Goal: Transaction & Acquisition: Obtain resource

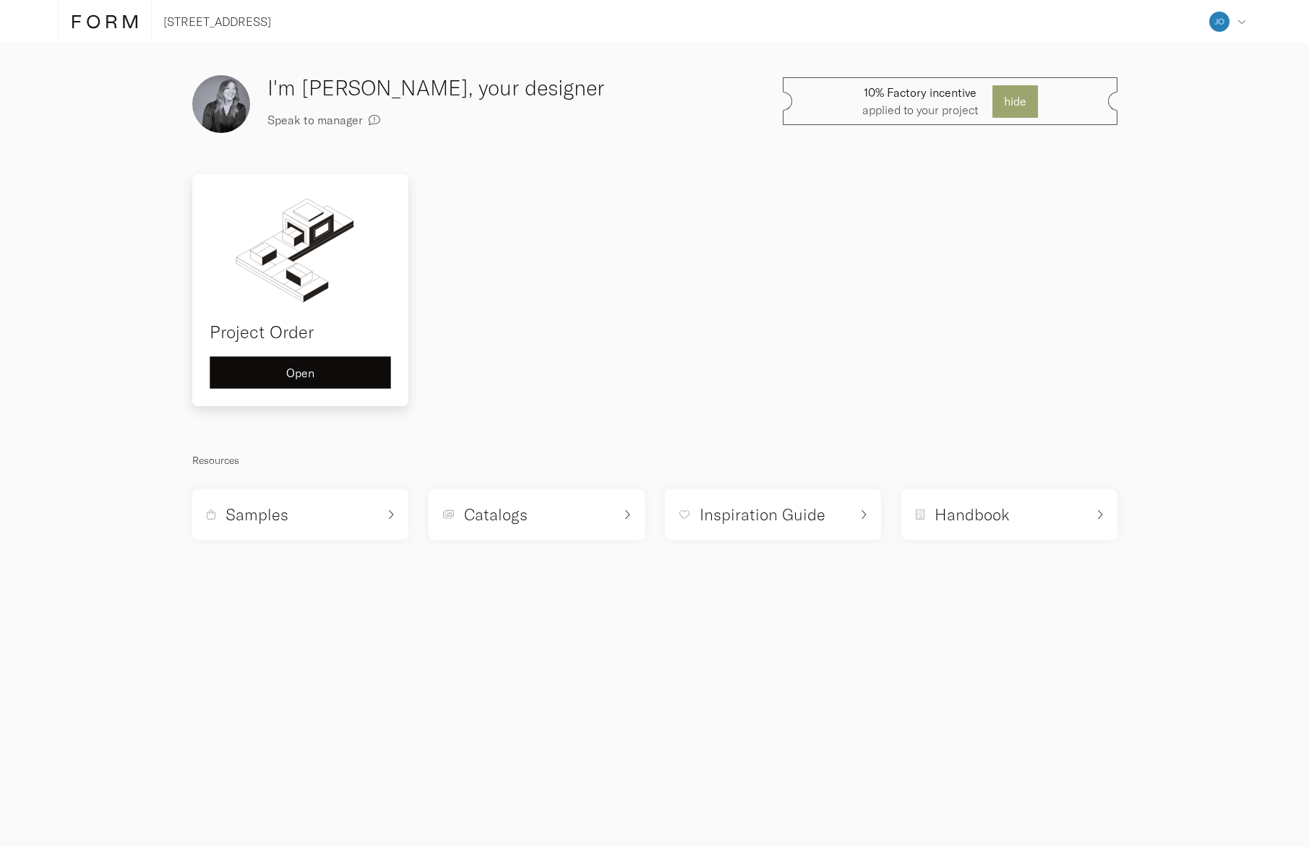
click at [338, 380] on button "Open" at bounding box center [300, 372] width 181 height 33
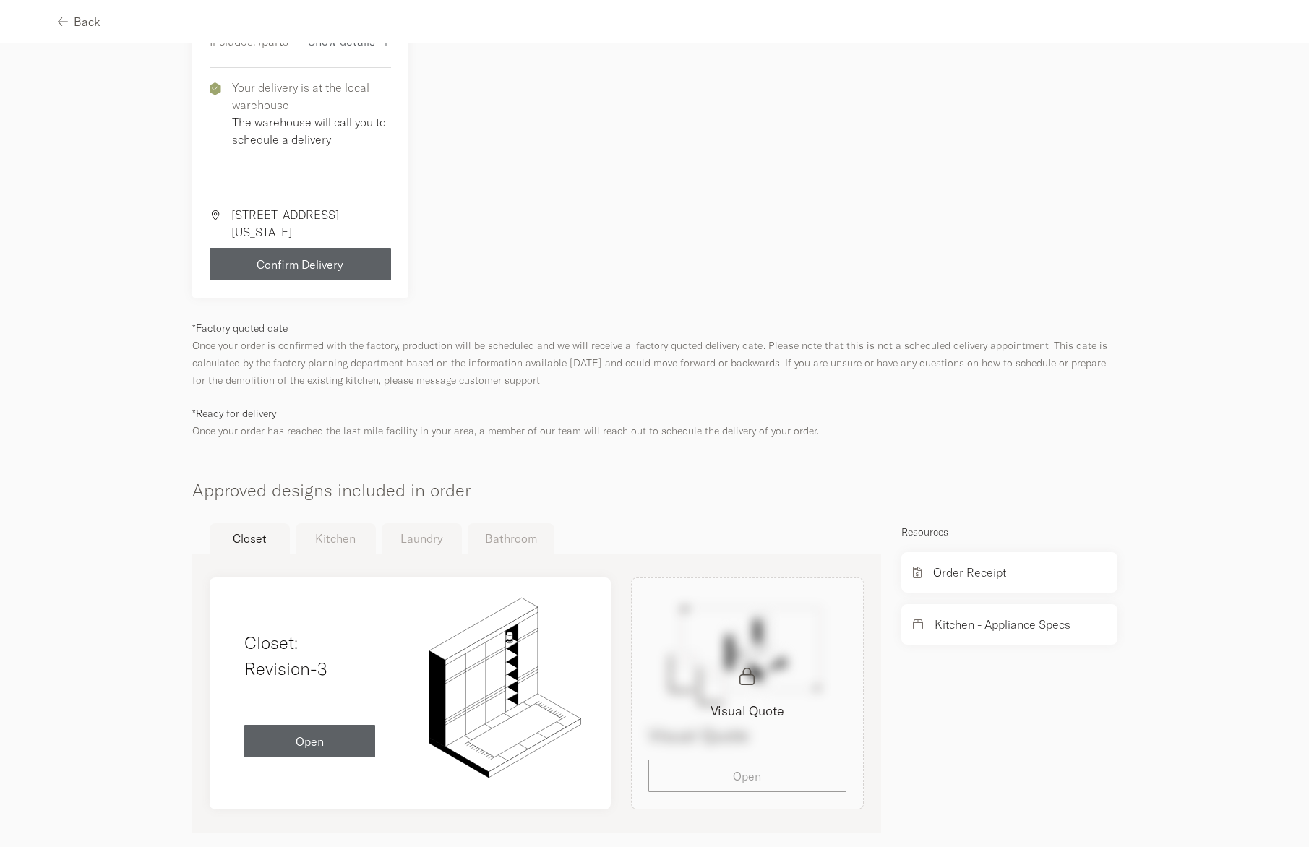
scroll to position [374, 0]
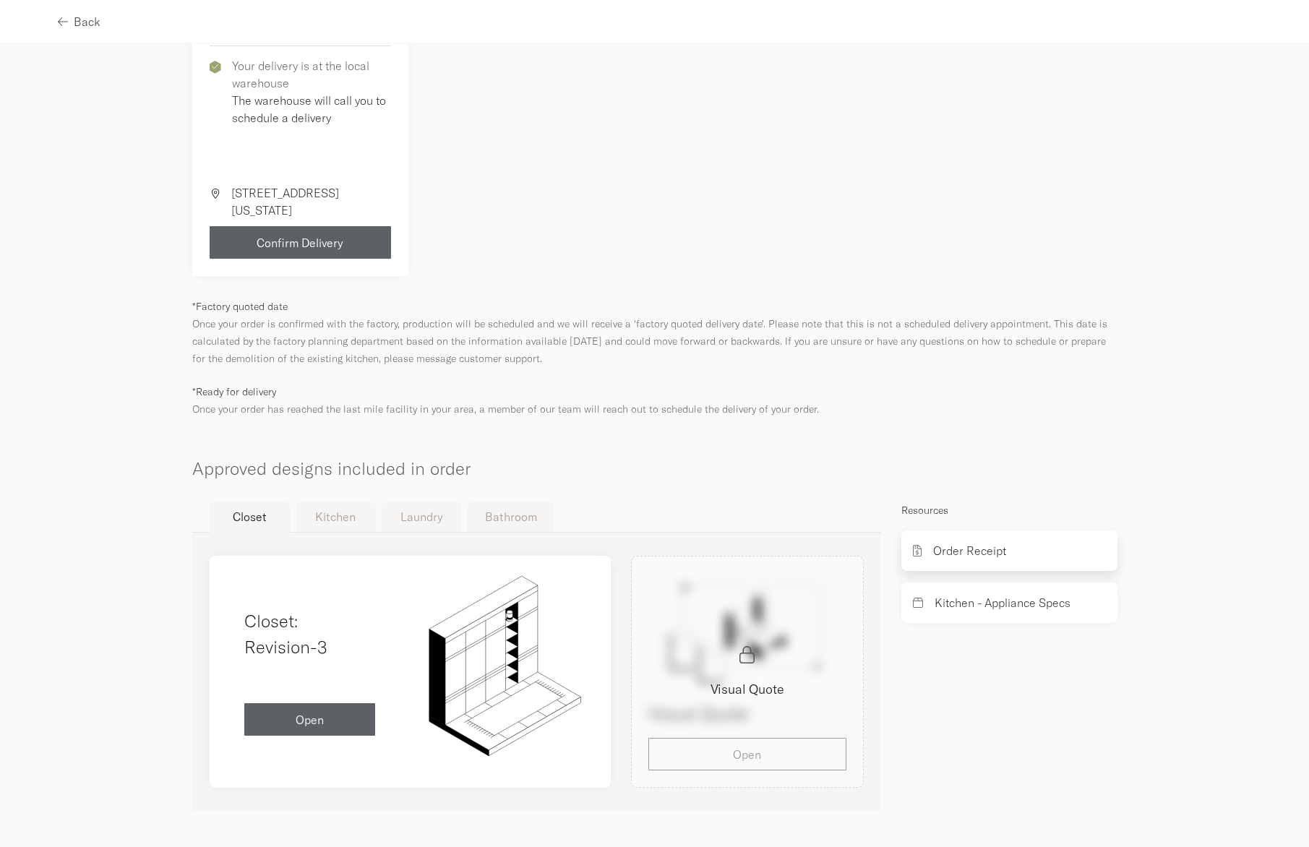
click at [922, 549] on div "Order Receipt" at bounding box center [1009, 551] width 216 height 40
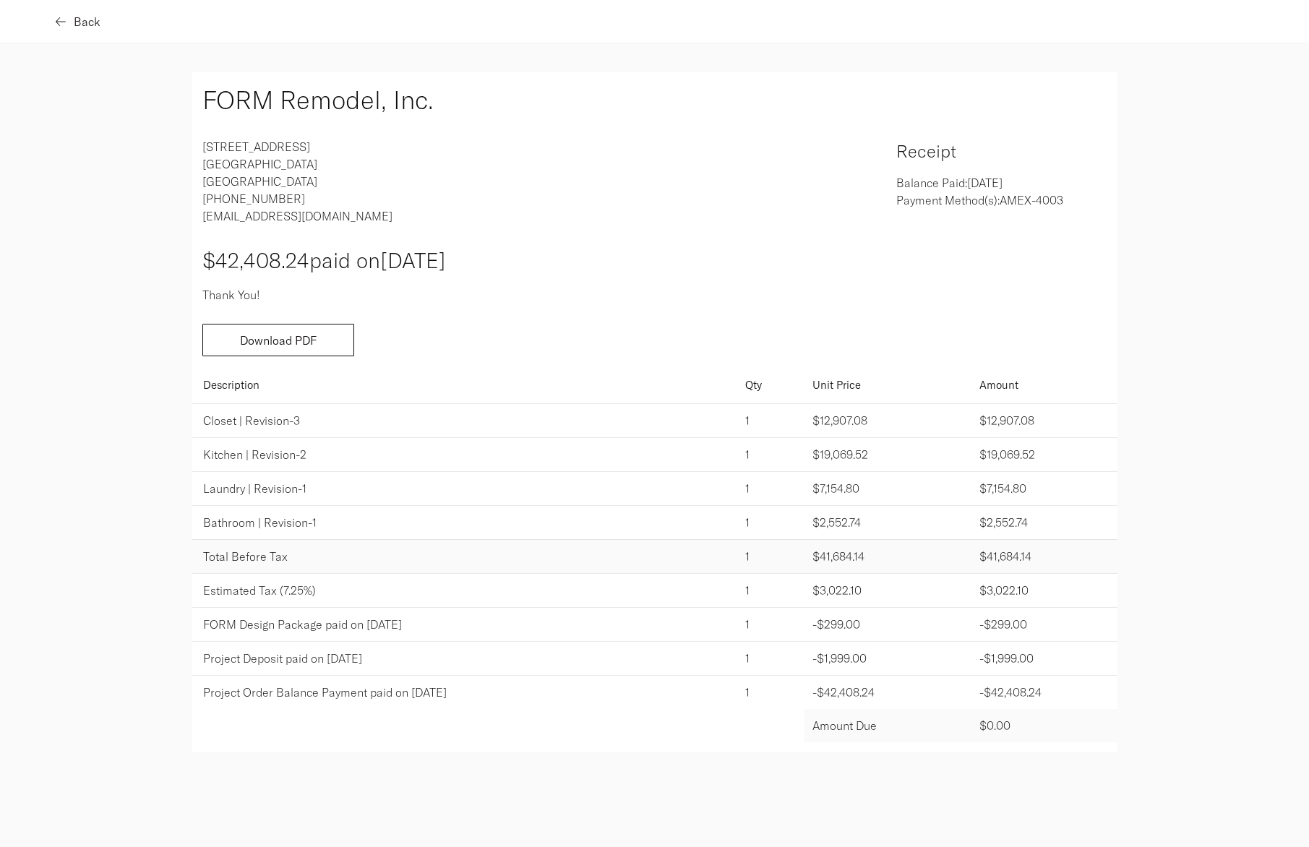
click at [64, 21] on icon "button" at bounding box center [61, 21] width 10 height 9
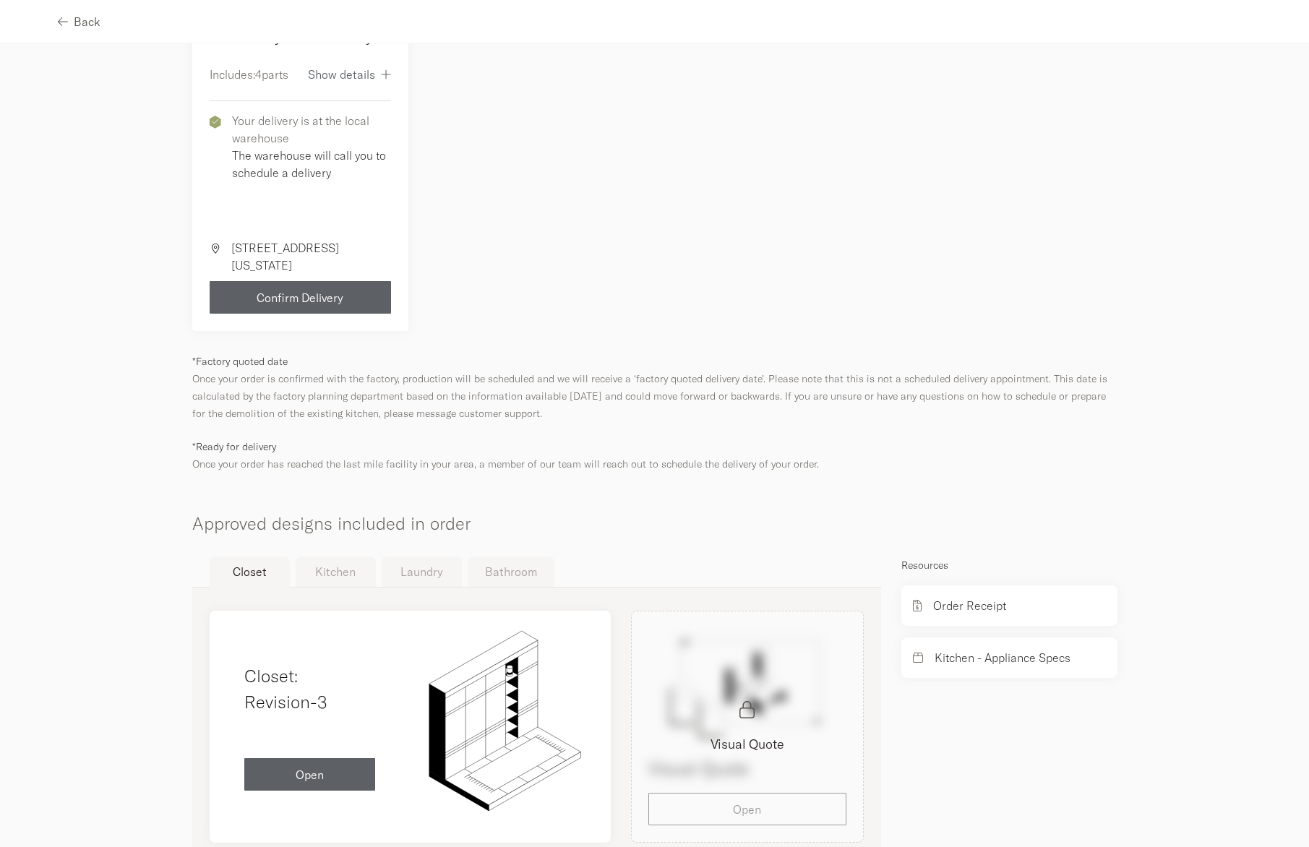
scroll to position [374, 0]
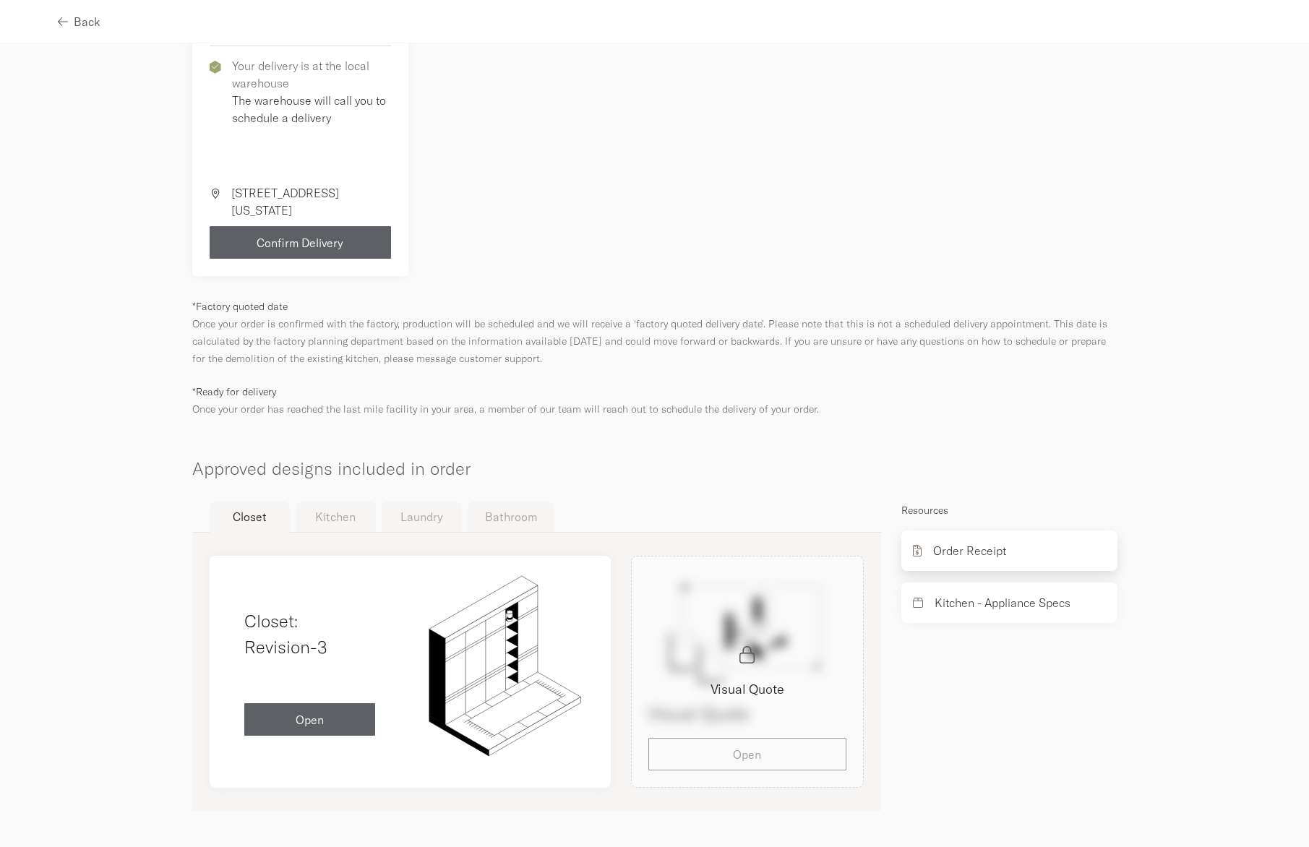
click at [945, 561] on div "Order Receipt" at bounding box center [1009, 551] width 216 height 40
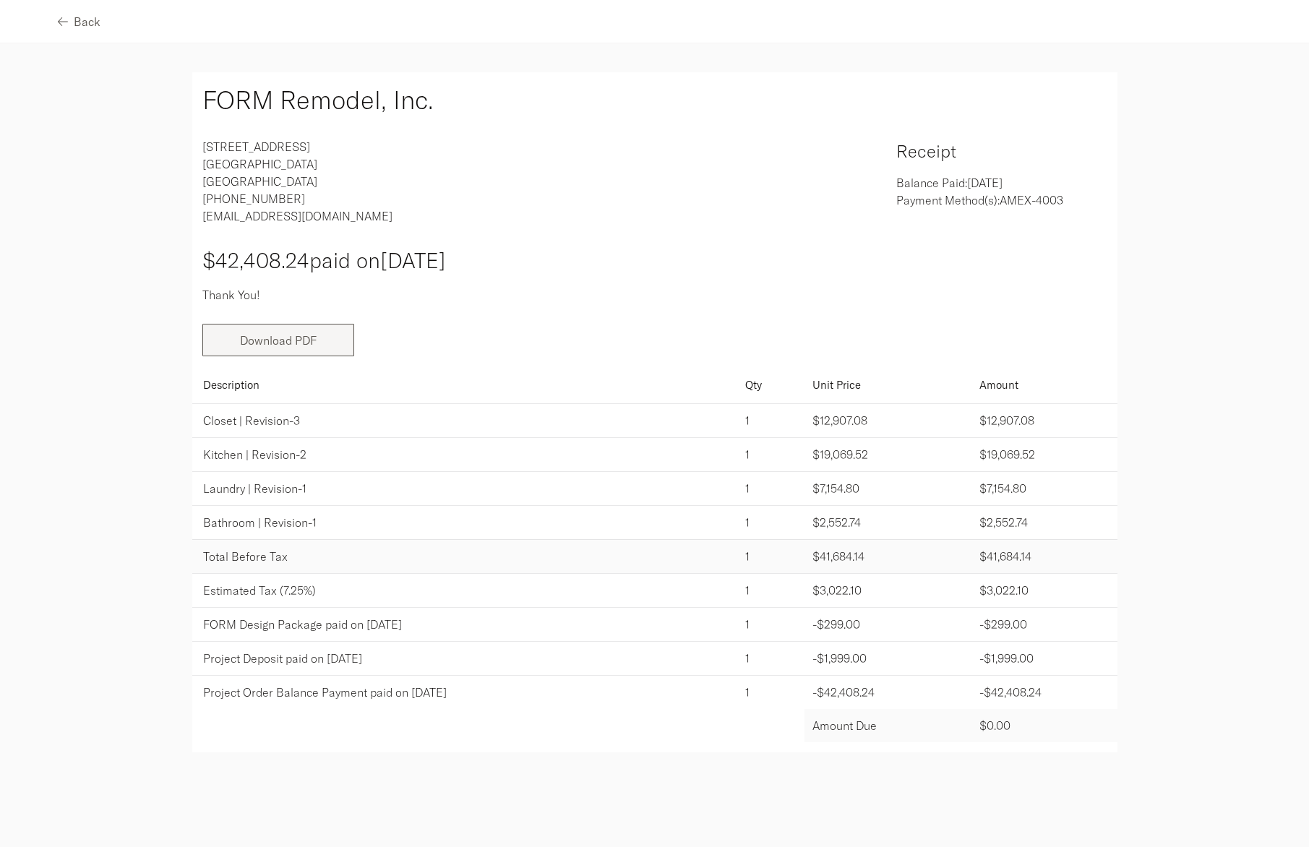
click at [298, 349] on button "Download PDF" at bounding box center [278, 340] width 152 height 33
click at [61, 19] on icon "button" at bounding box center [61, 22] width 10 height 12
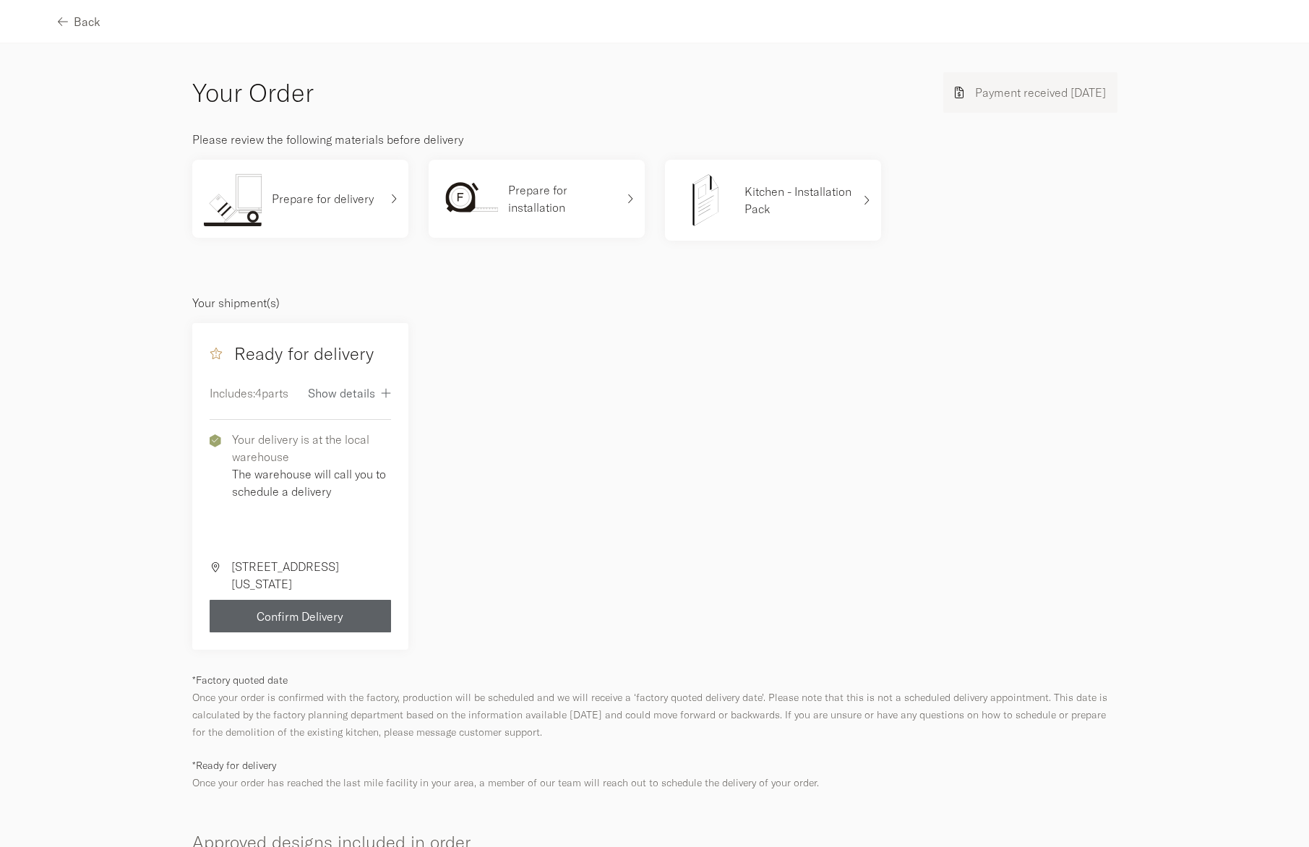
click at [51, 16] on div "Back" at bounding box center [654, 21] width 1309 height 43
click at [56, 20] on div "Back" at bounding box center [654, 21] width 1309 height 43
click at [60, 19] on icon "button" at bounding box center [61, 22] width 10 height 12
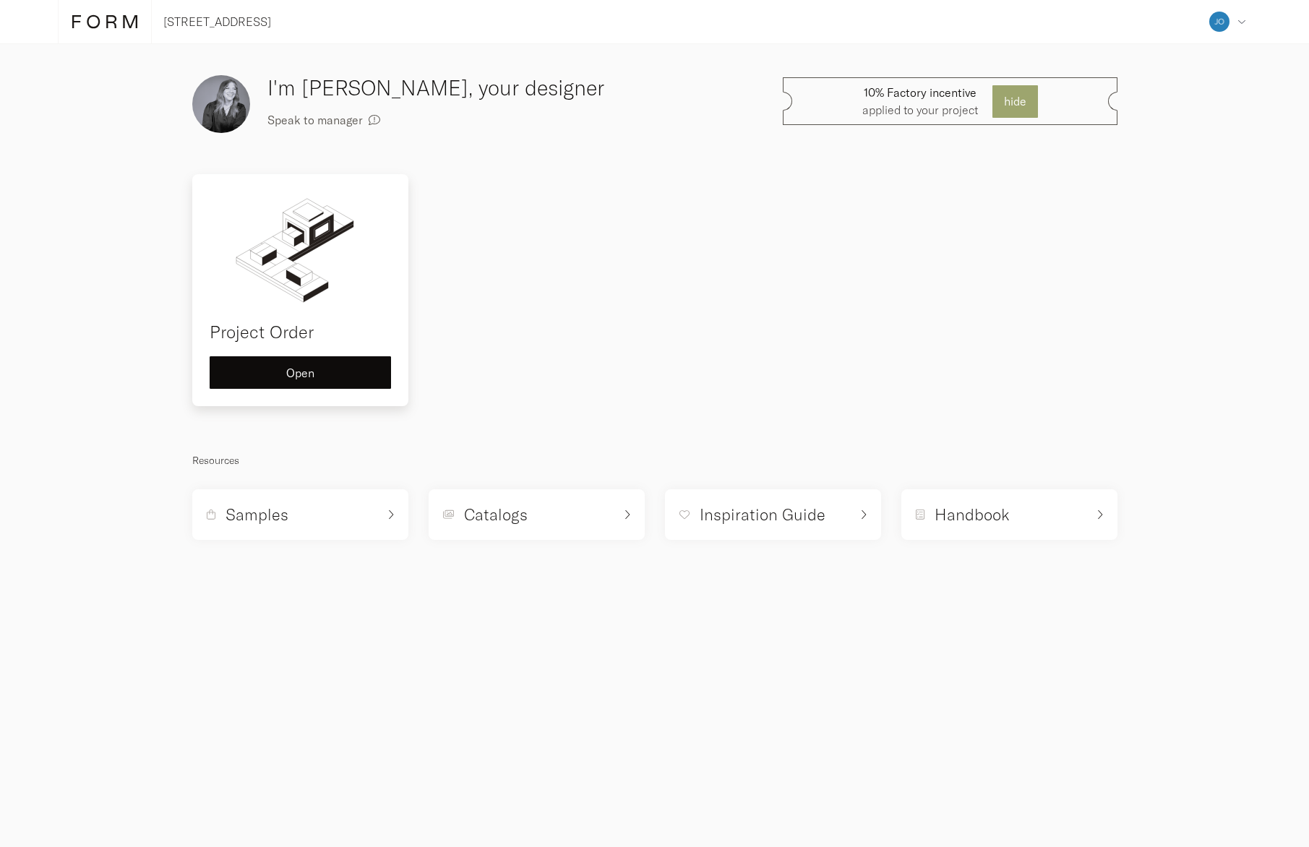
click at [280, 296] on img at bounding box center [300, 250] width 181 height 116
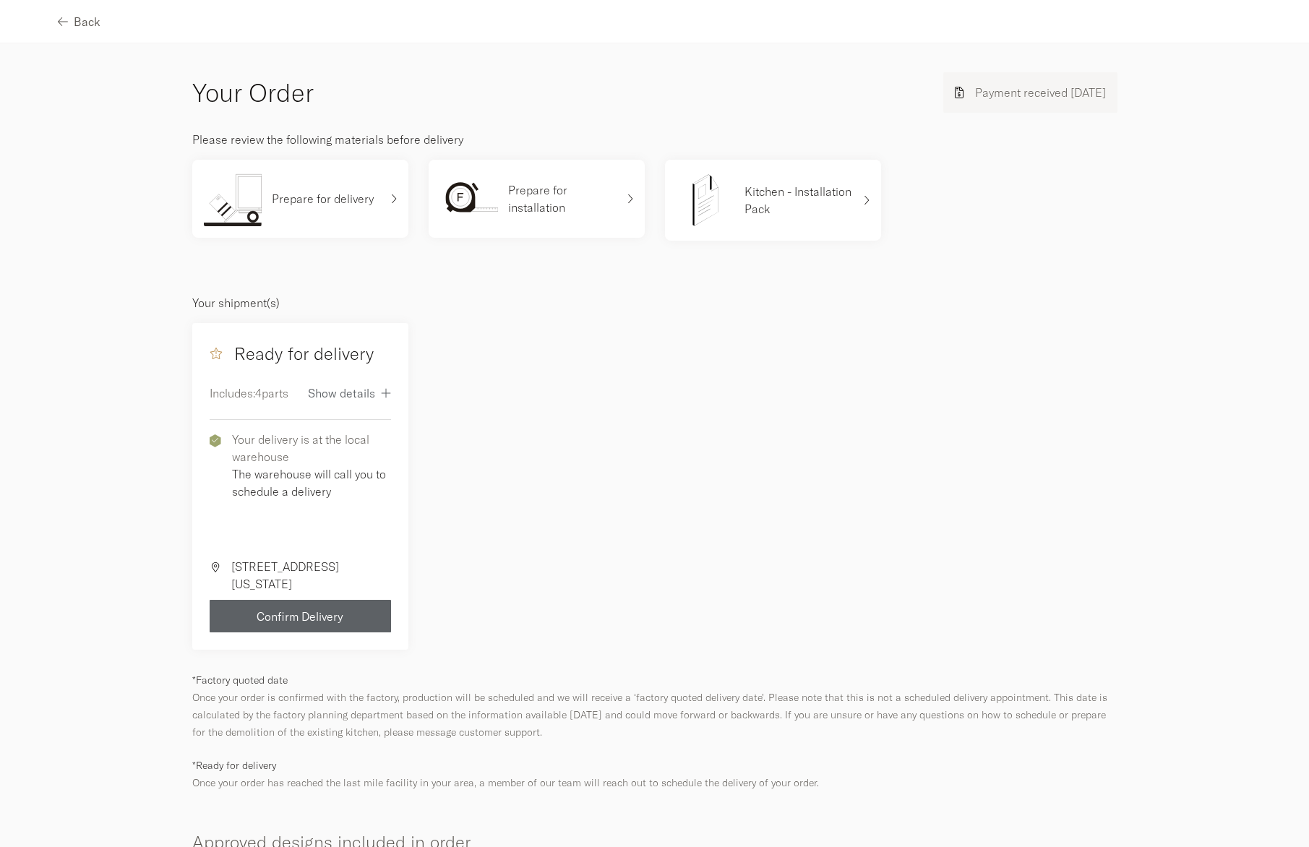
scroll to position [374, 0]
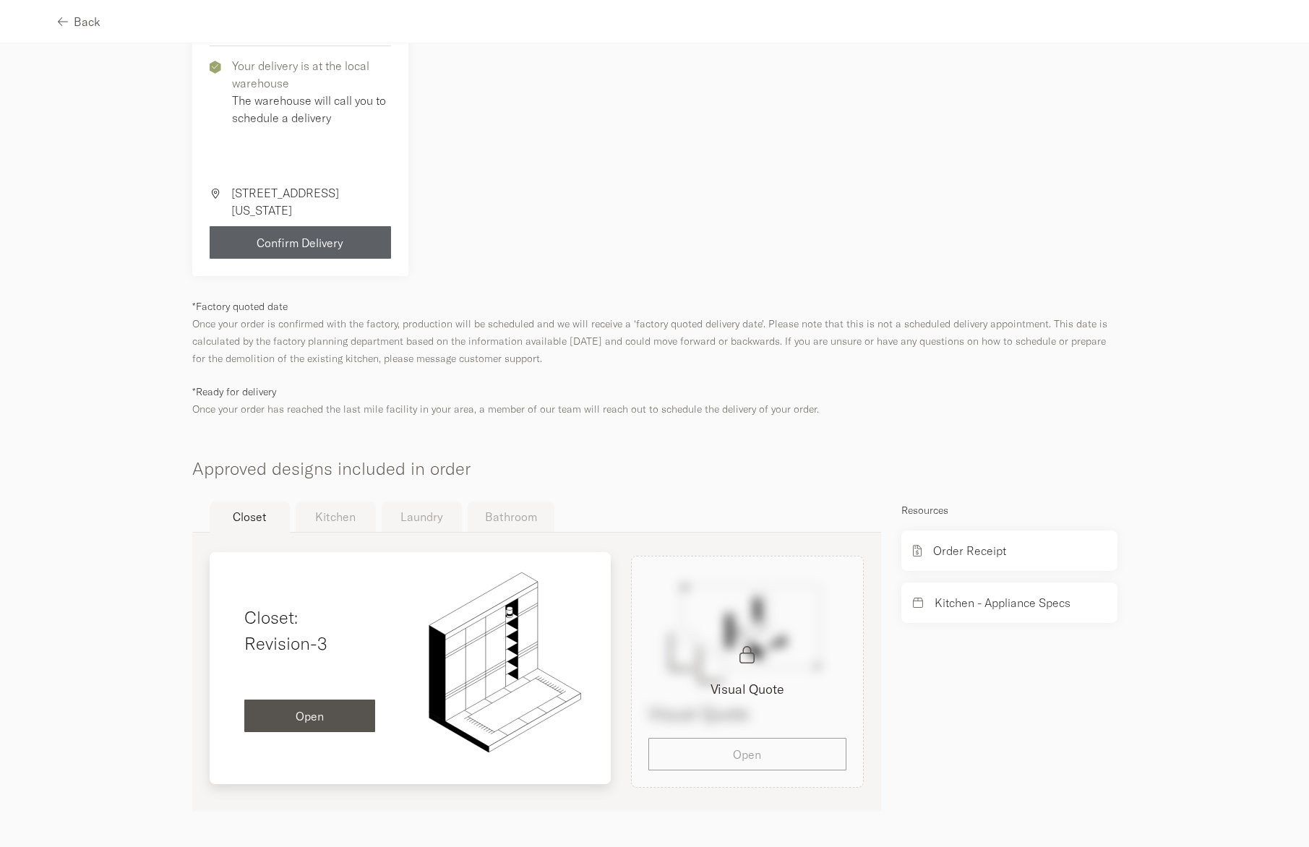
click at [316, 711] on span "Open" at bounding box center [310, 717] width 28 height 12
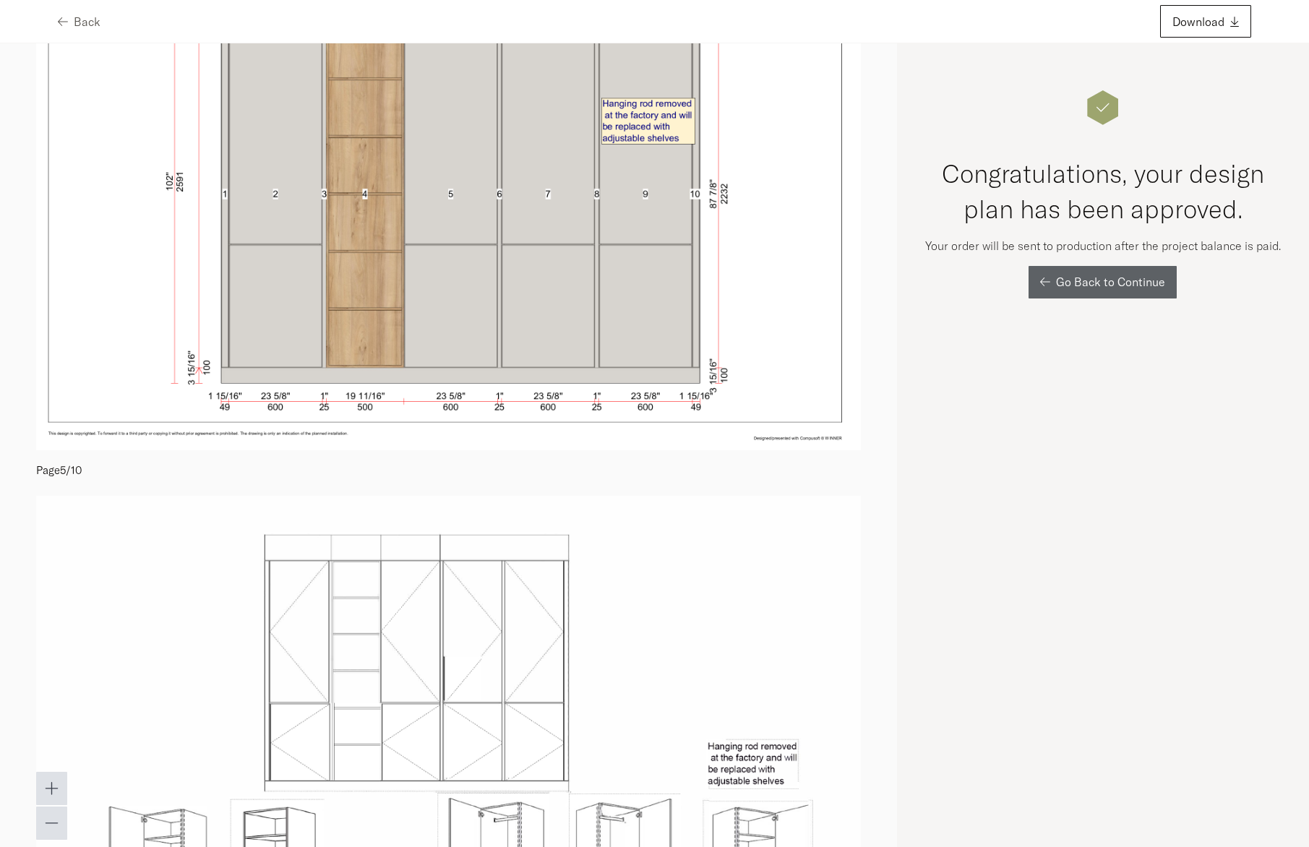
scroll to position [2231, 0]
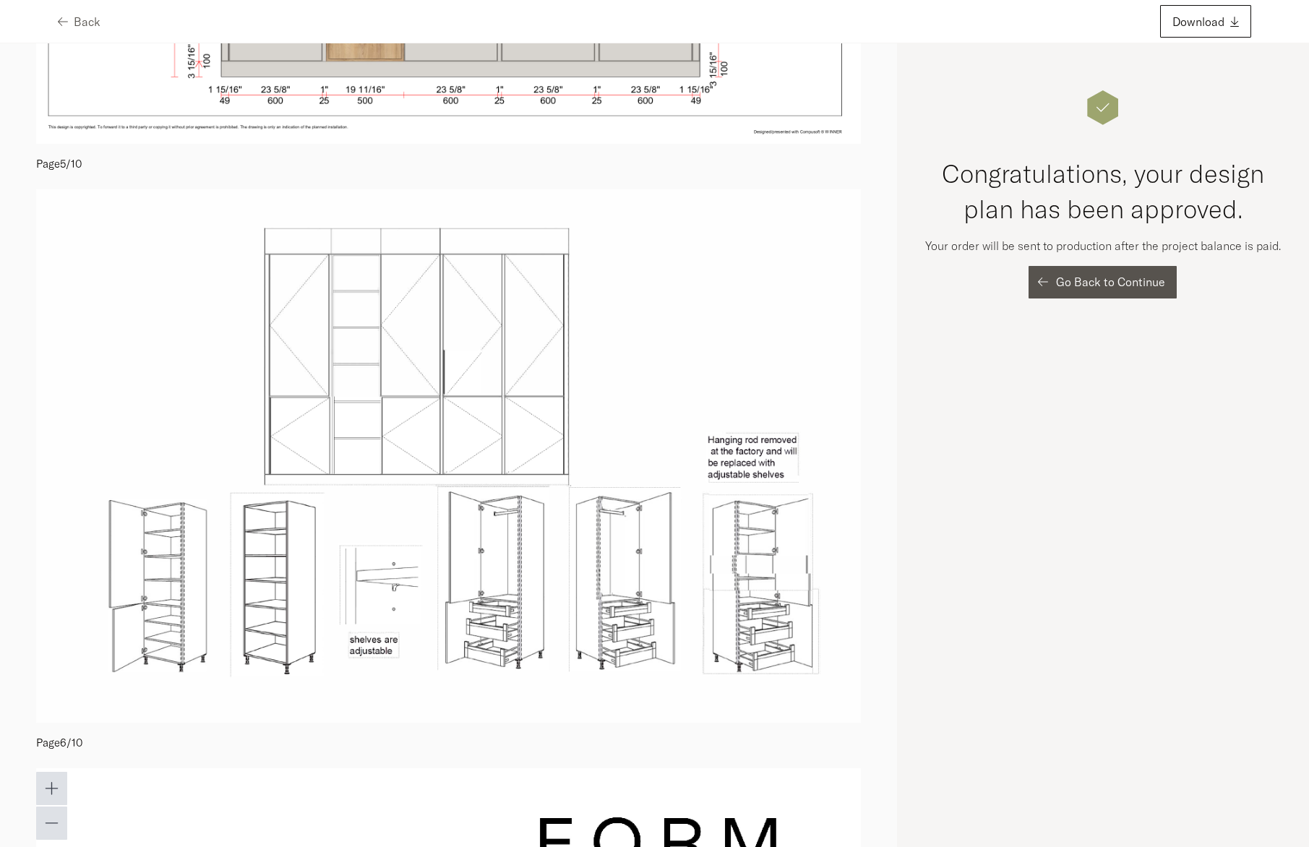
click at [1058, 293] on button "Go Back to Continue" at bounding box center [1103, 282] width 148 height 33
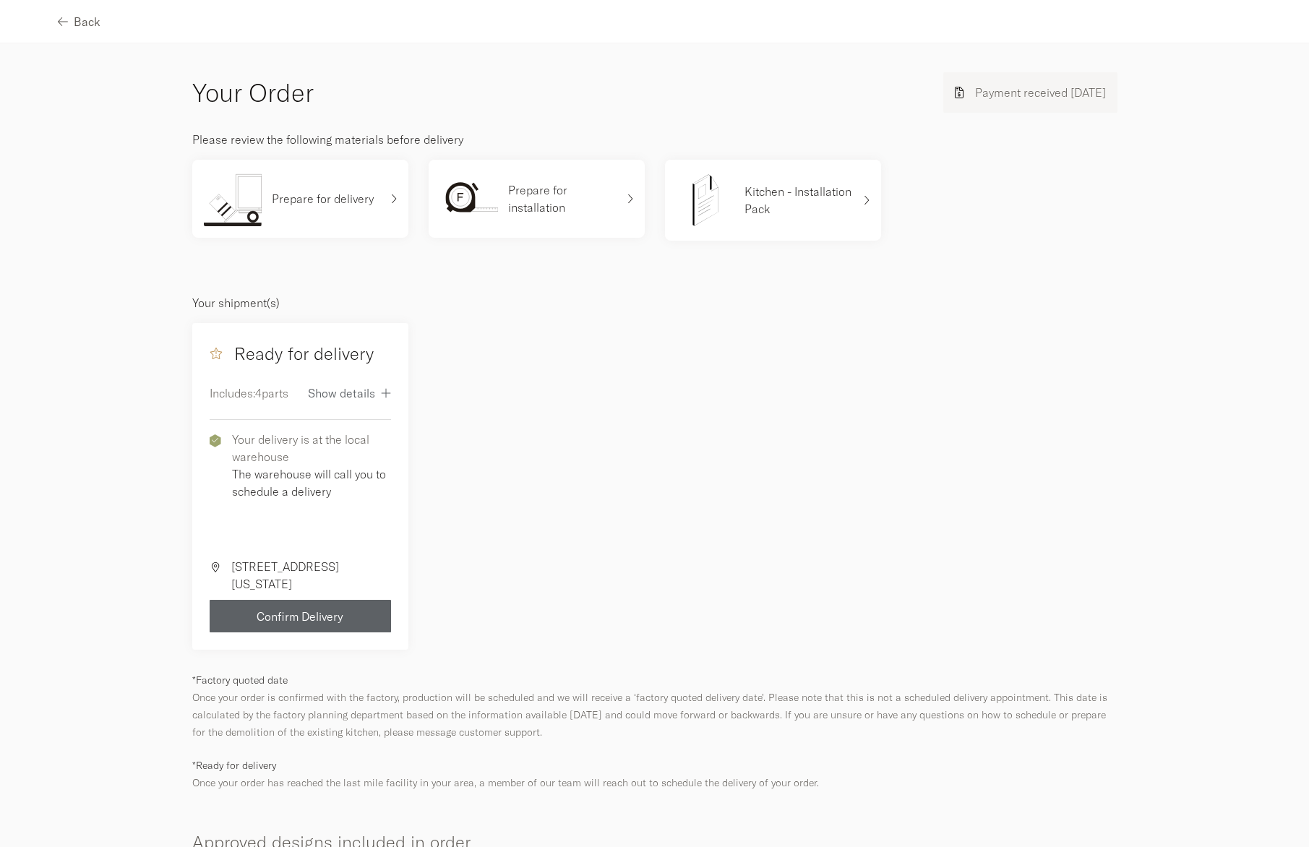
scroll to position [374, 0]
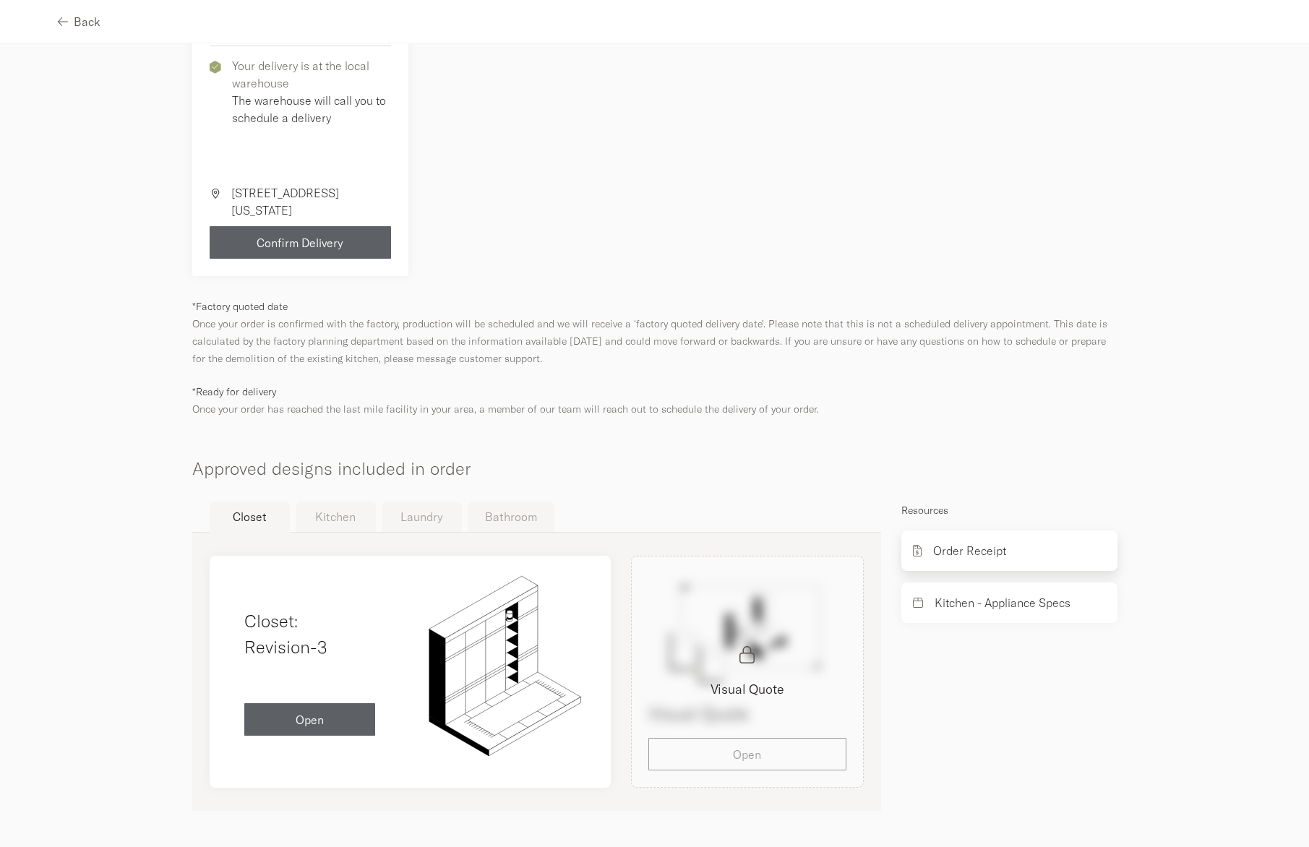
click at [968, 549] on p "Order Receipt" at bounding box center [969, 550] width 73 height 17
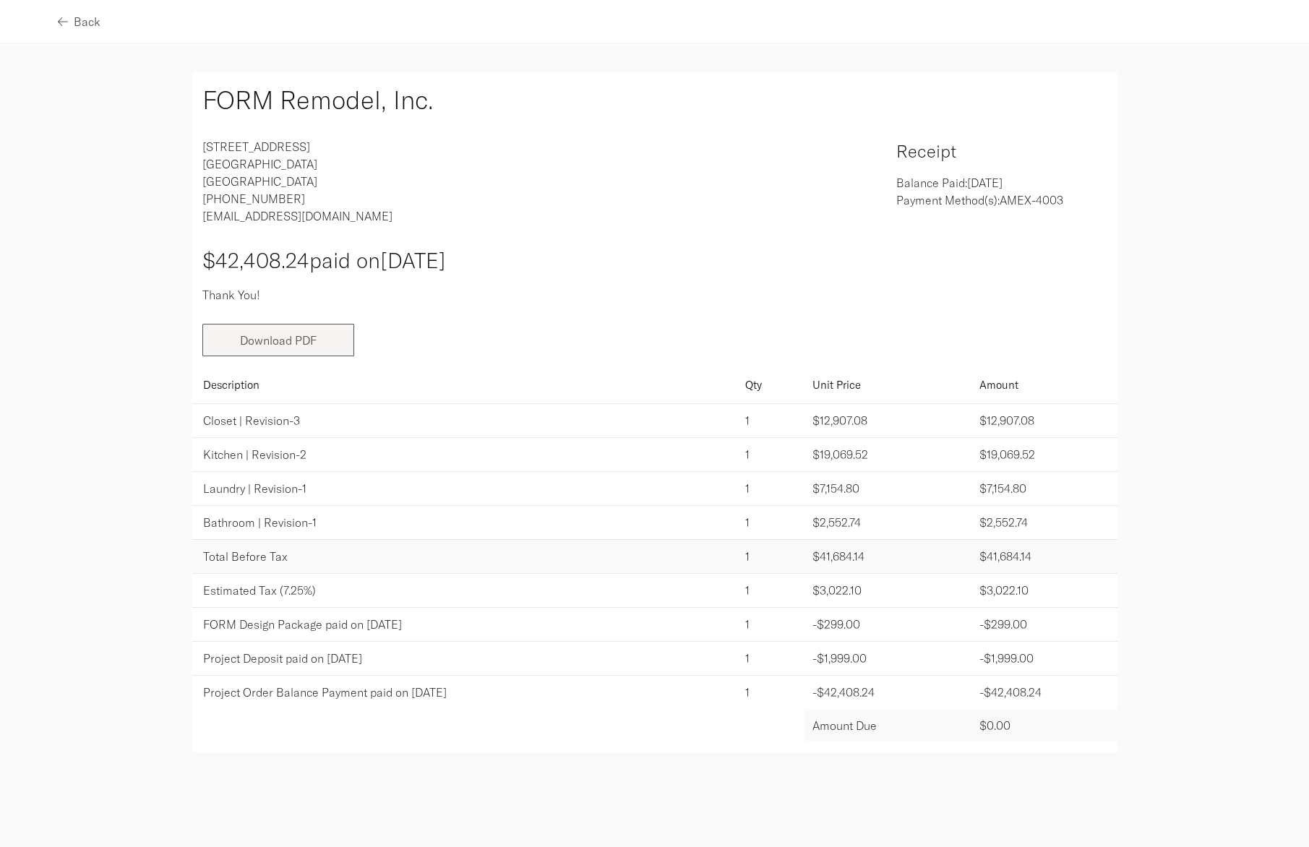
click at [288, 340] on link "Download PDF" at bounding box center [278, 340] width 77 height 14
click at [70, 25] on div "Back" at bounding box center [79, 22] width 43 height 12
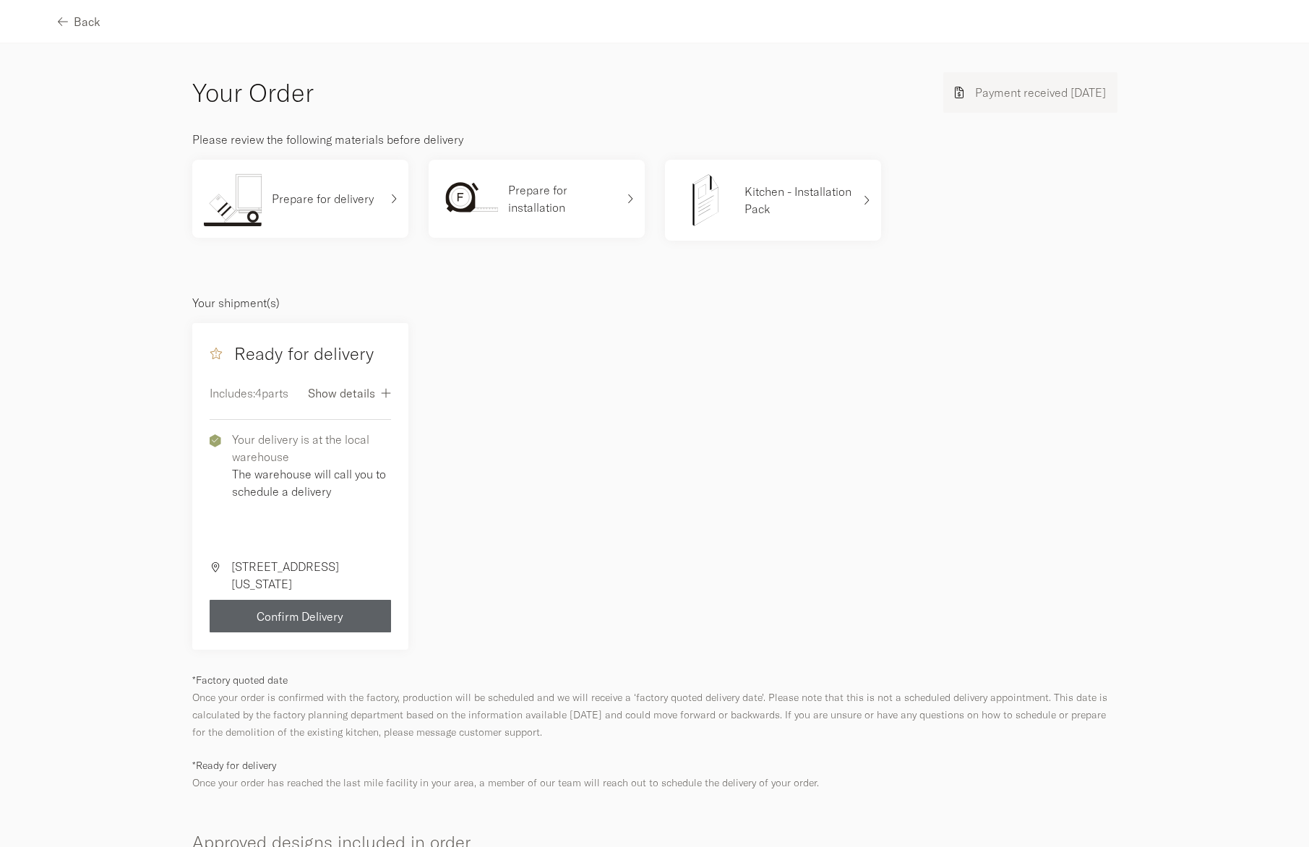
click at [372, 395] on div "Show details" at bounding box center [349, 393] width 83 height 12
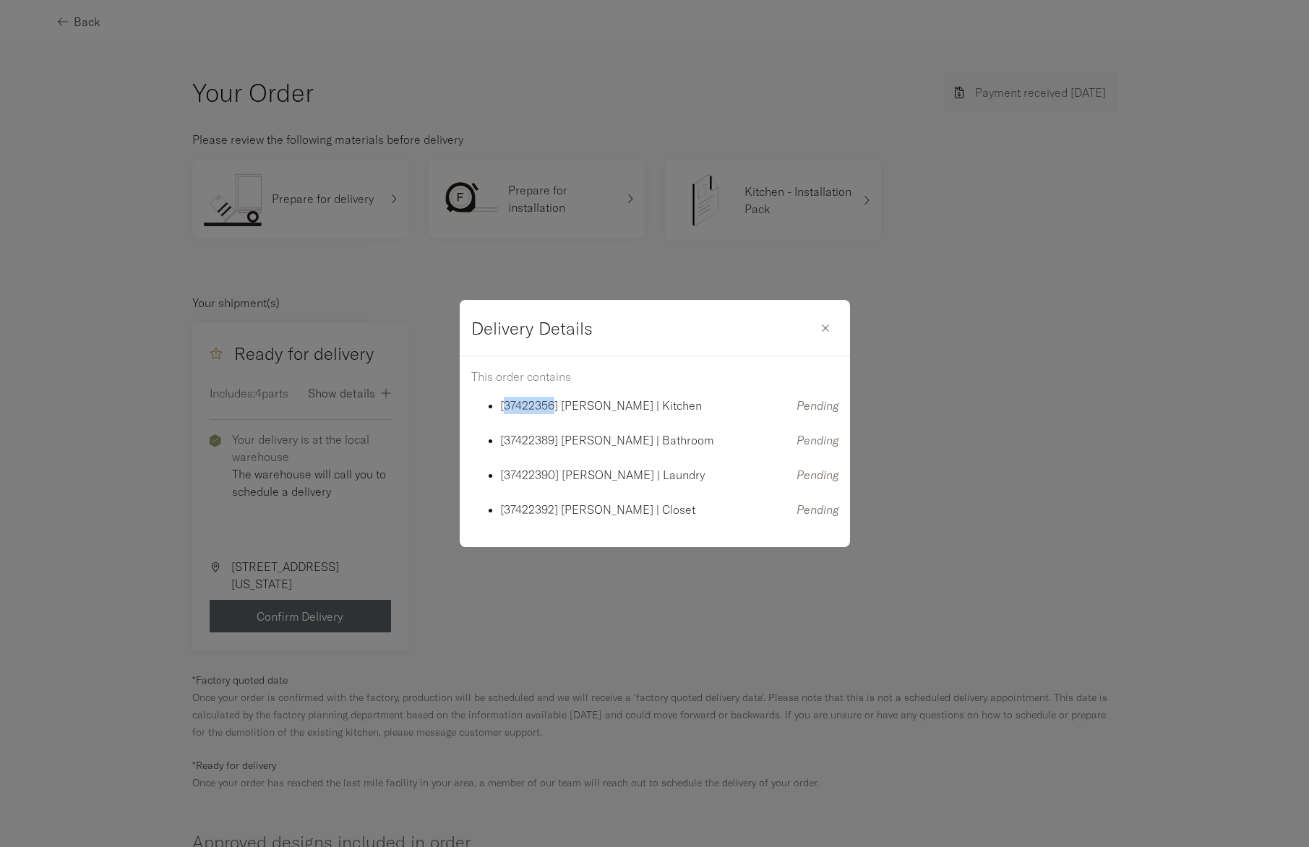
drag, startPoint x: 555, startPoint y: 406, endPoint x: 502, endPoint y: 400, distance: 53.8
click at [502, 400] on p "[37422356] [PERSON_NAME] | Kitchen" at bounding box center [636, 405] width 273 height 17
click at [501, 399] on p "[37422356] [PERSON_NAME] | Kitchen" at bounding box center [636, 405] width 273 height 17
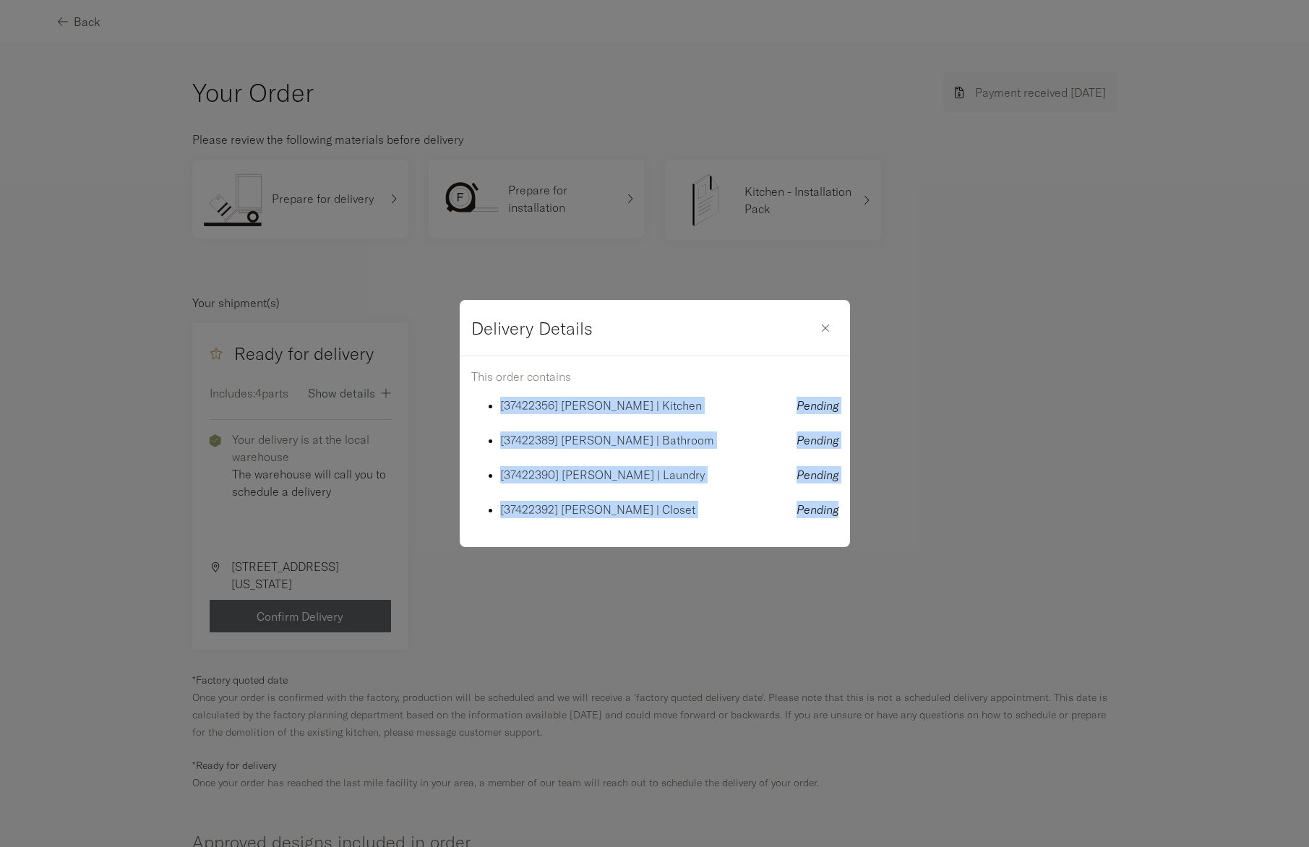
drag, startPoint x: 508, startPoint y: 404, endPoint x: 802, endPoint y: 526, distance: 317.6
click at [802, 526] on div "This order contains [37422356] [PERSON_NAME] | Kitchen Pending [37422389] [PERS…" at bounding box center [655, 451] width 390 height 191
copy ul "[37422356] [PERSON_NAME] | Kitchen Pending [37422389] [PERSON_NAME] | Bathroom …"
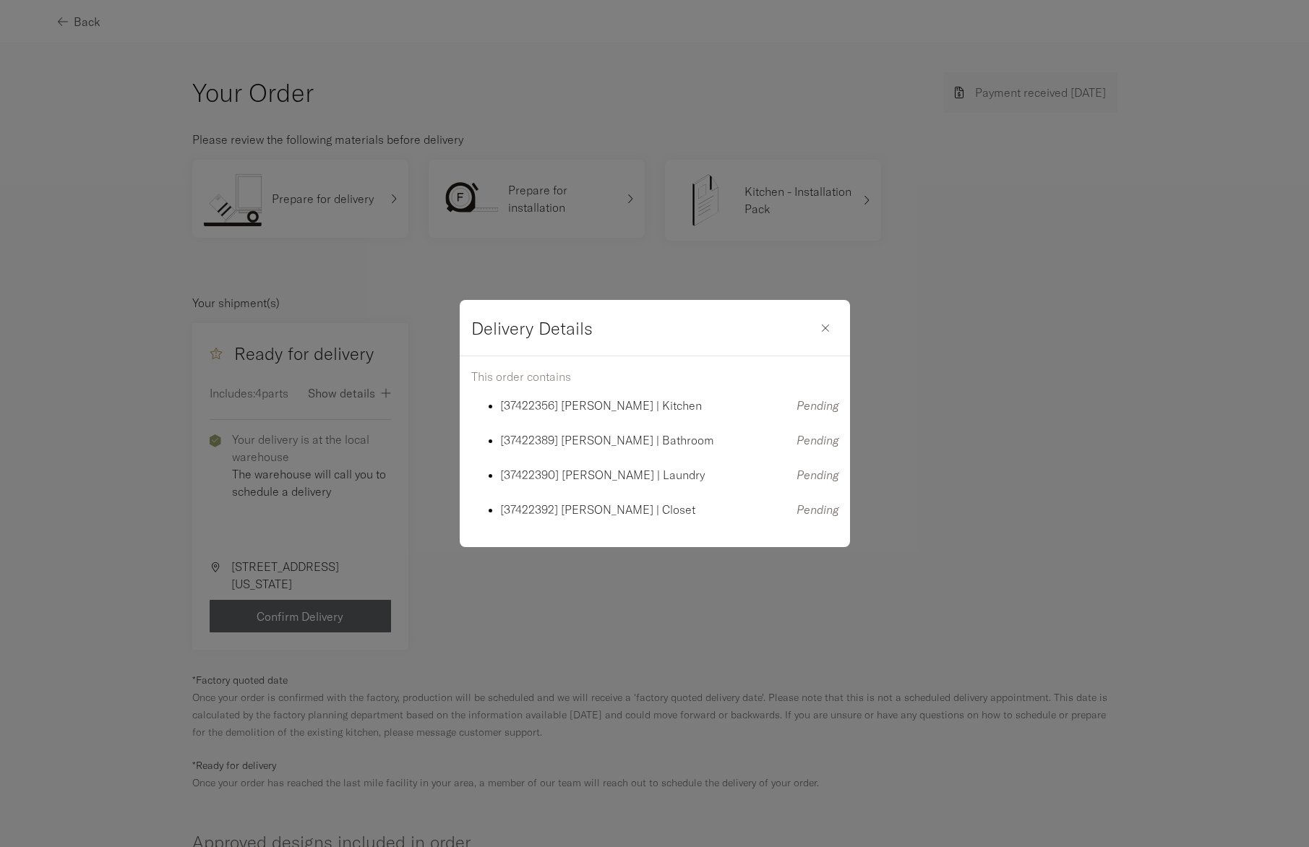
click at [1008, 401] on div "Delivery Details This order contains [37422356] [PERSON_NAME] | Kitchen Pending…" at bounding box center [654, 423] width 1309 height 847
click at [821, 330] on icon "button" at bounding box center [825, 328] width 9 height 14
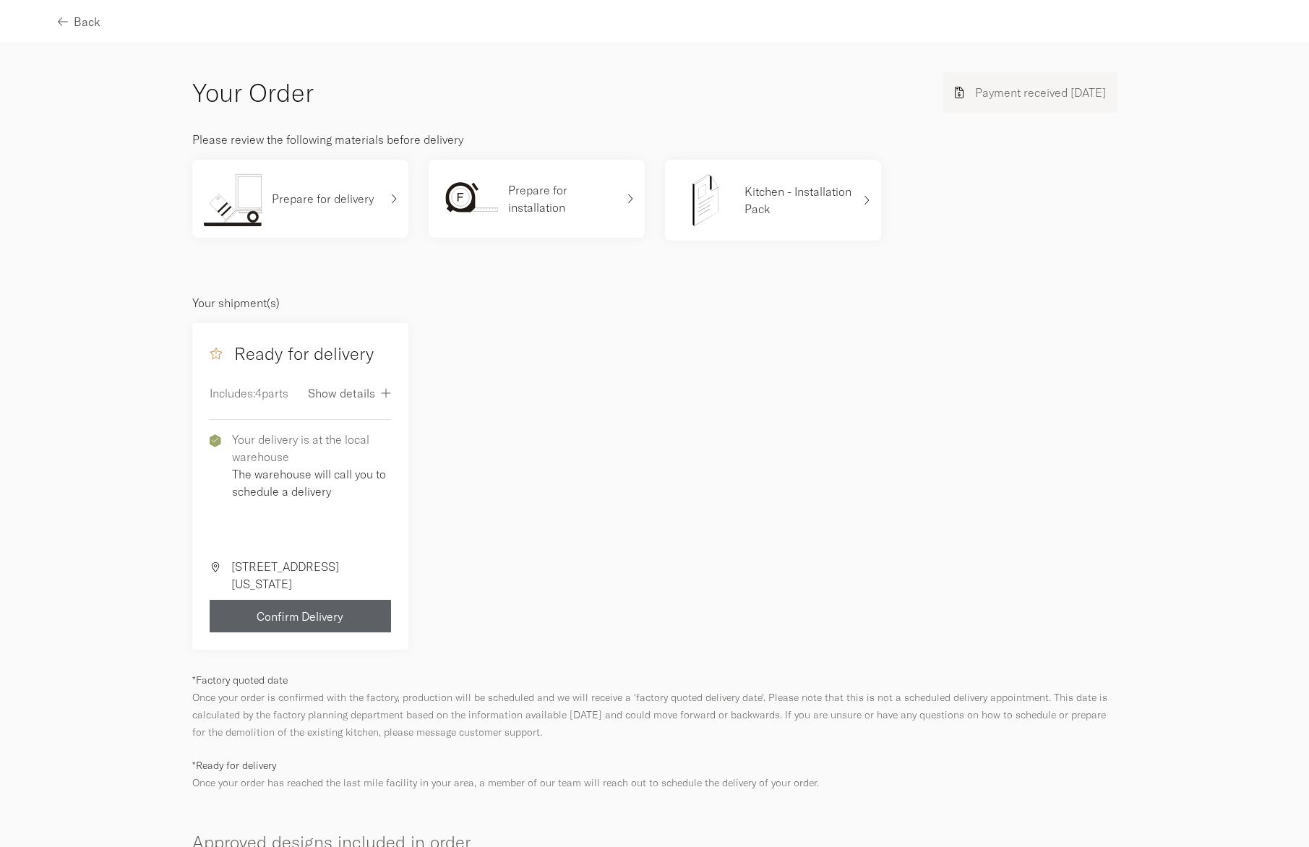
scroll to position [374, 0]
